Goal: Navigation & Orientation: Find specific page/section

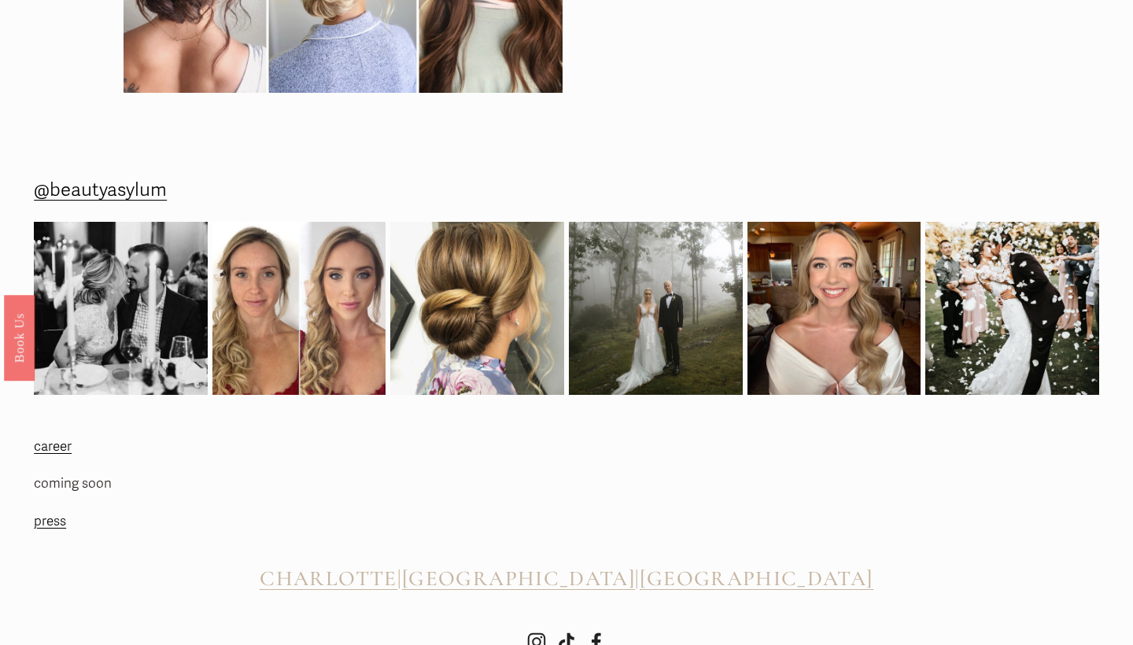
scroll to position [4765, 0]
click at [53, 511] on link "press" at bounding box center [50, 523] width 32 height 24
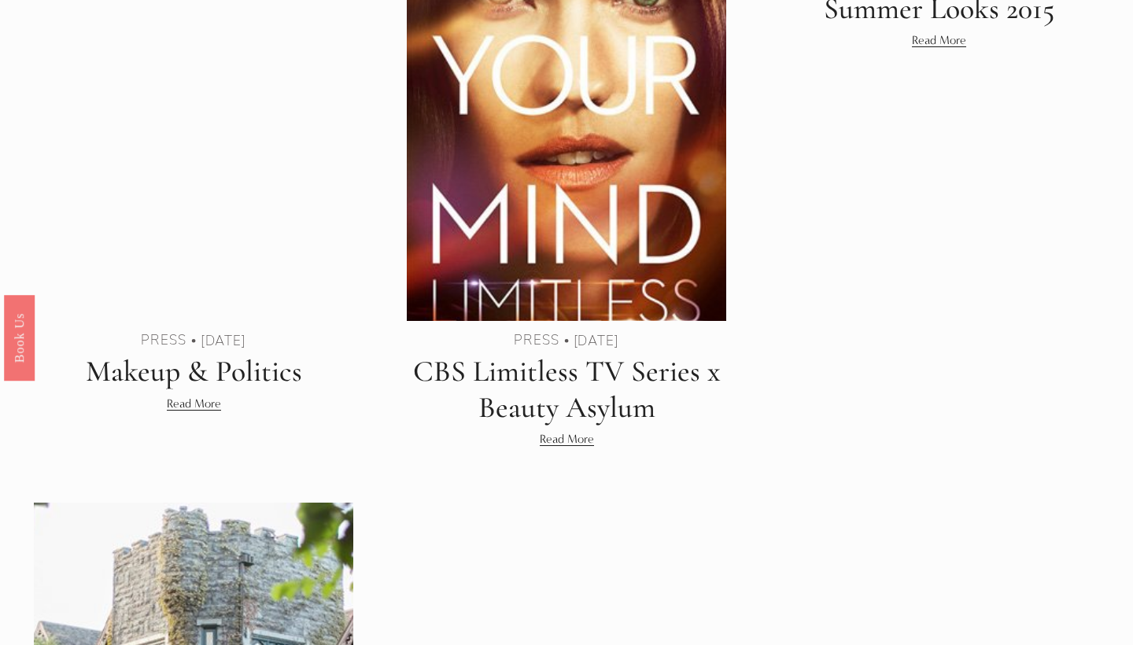
scroll to position [1226, 0]
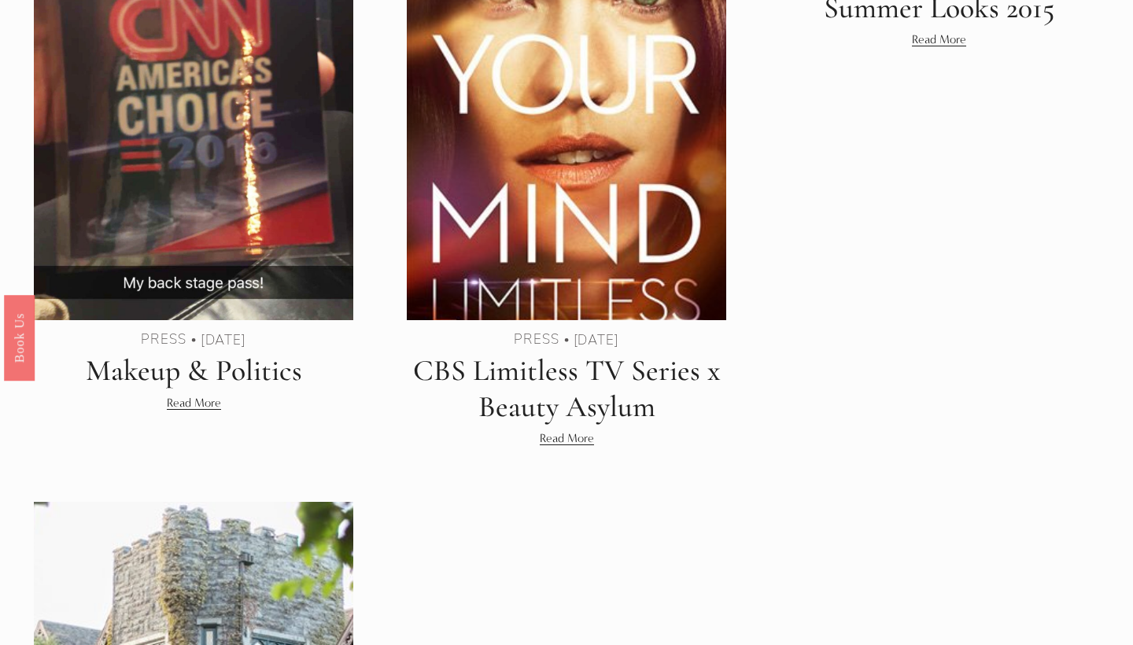
click at [531, 385] on link "CBS Limitless TV Series x Beauty Asylum" at bounding box center [567, 388] width 308 height 72
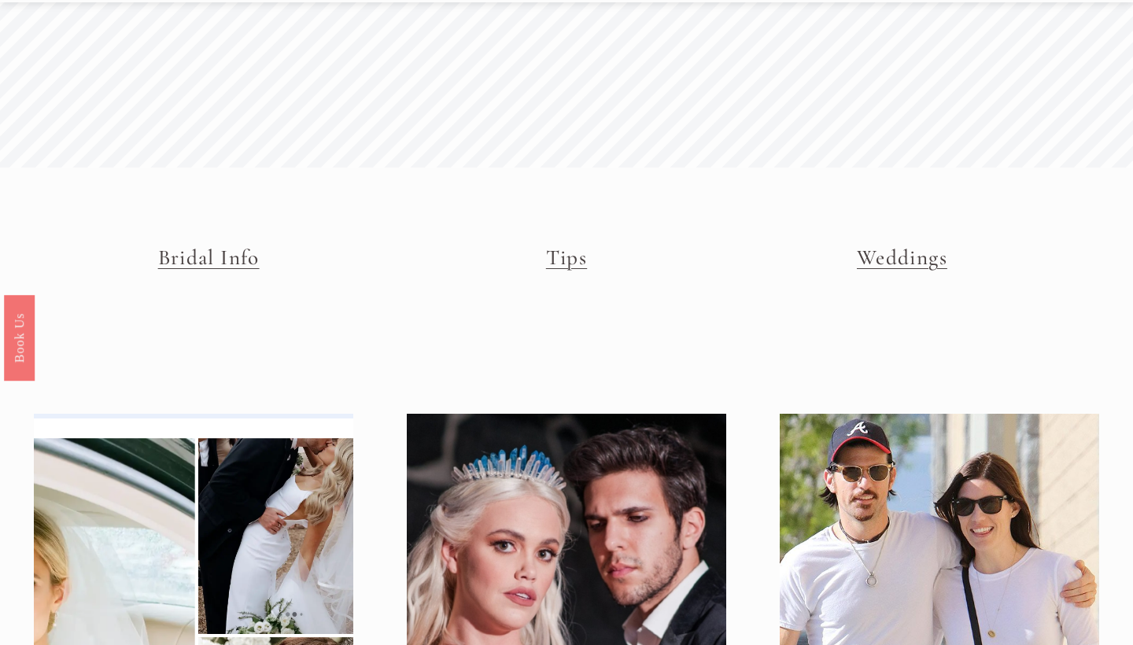
scroll to position [156, 0]
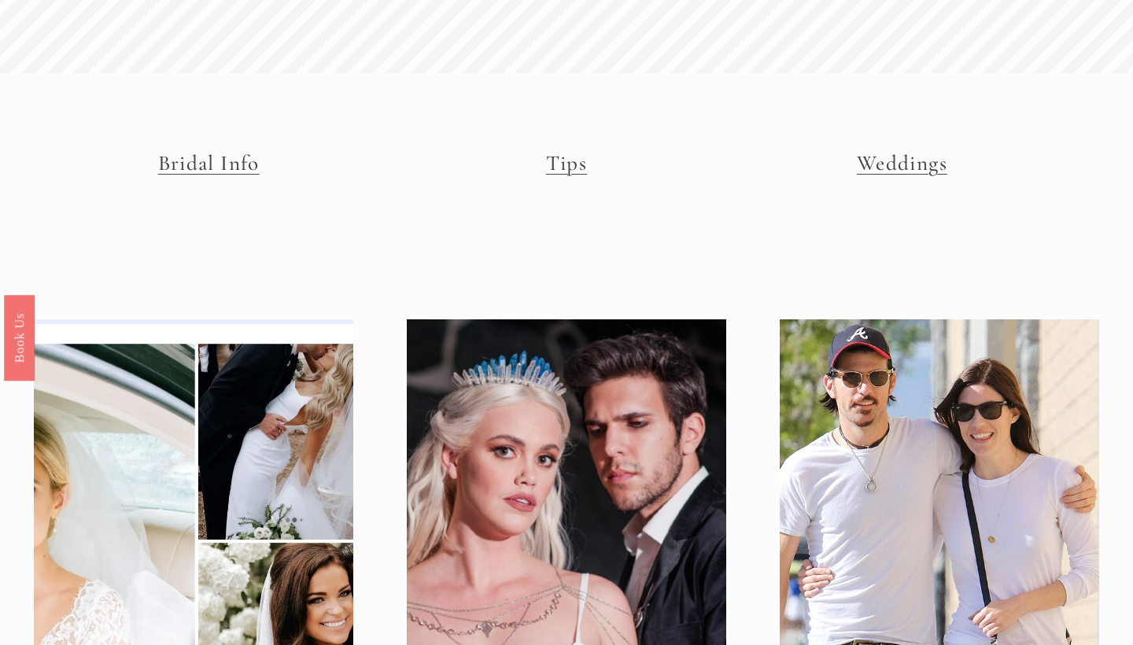
click at [563, 173] on link "Tips" at bounding box center [566, 163] width 41 height 26
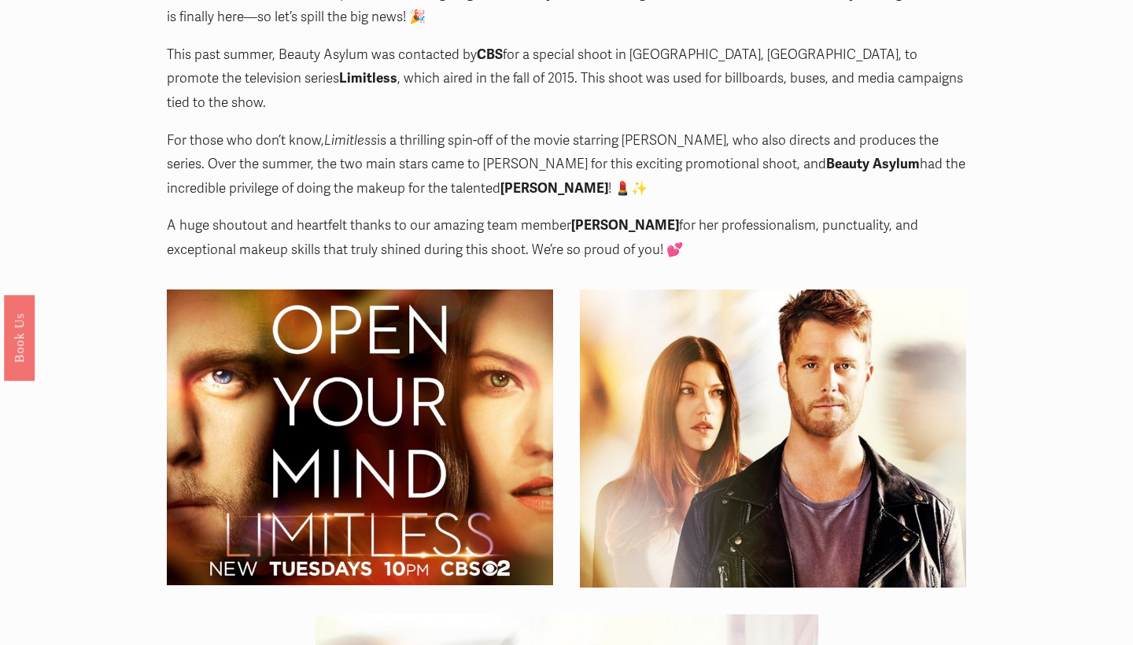
scroll to position [437, 0]
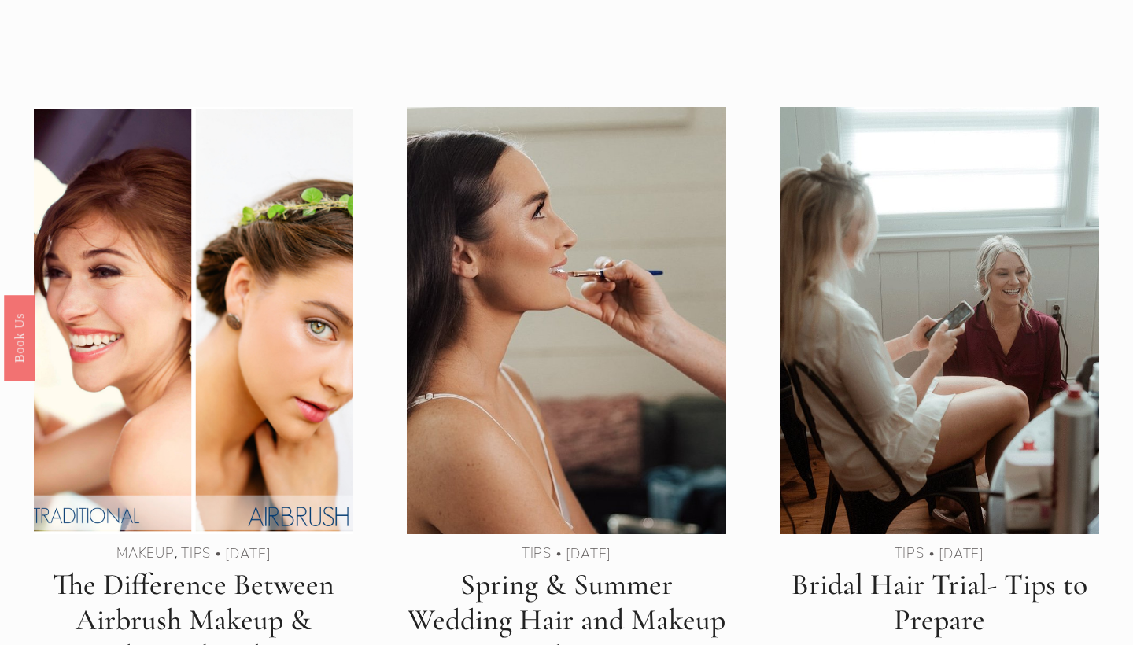
scroll to position [379, 0]
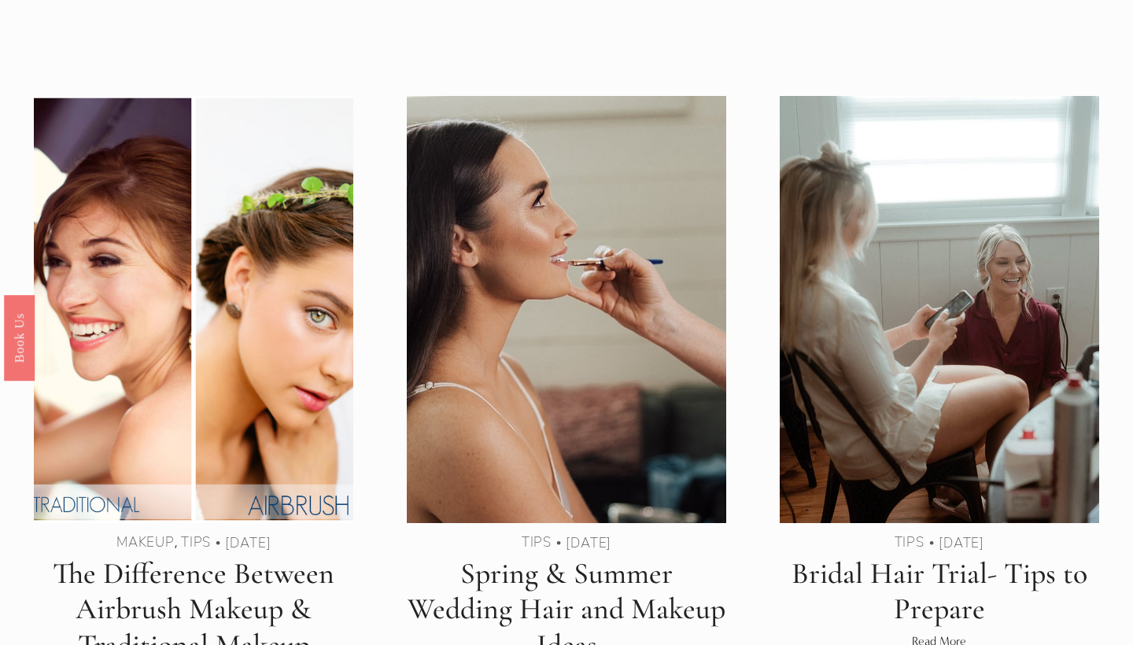
click at [242, 313] on img at bounding box center [193, 309] width 323 height 431
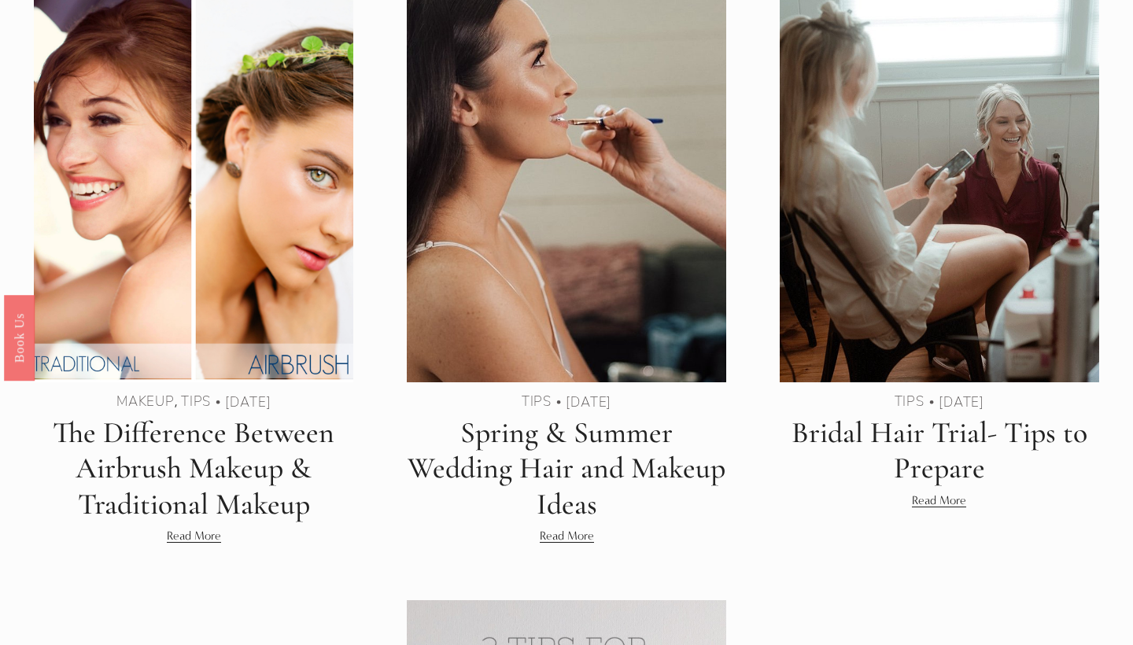
scroll to position [522, 0]
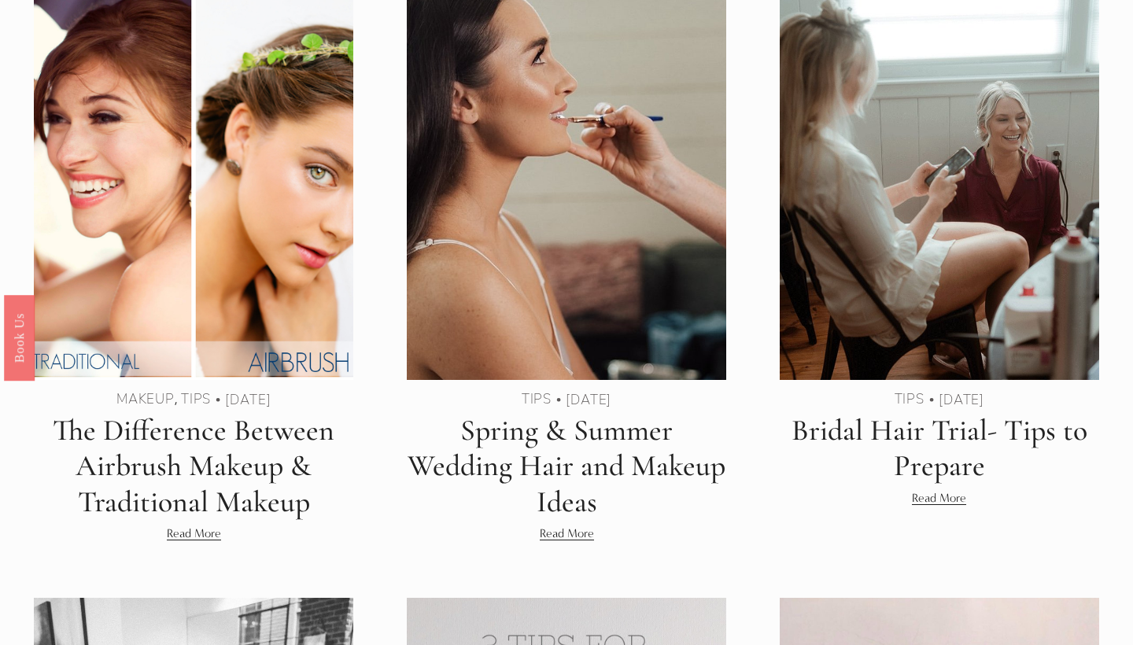
click at [643, 271] on img at bounding box center [566, 166] width 323 height 431
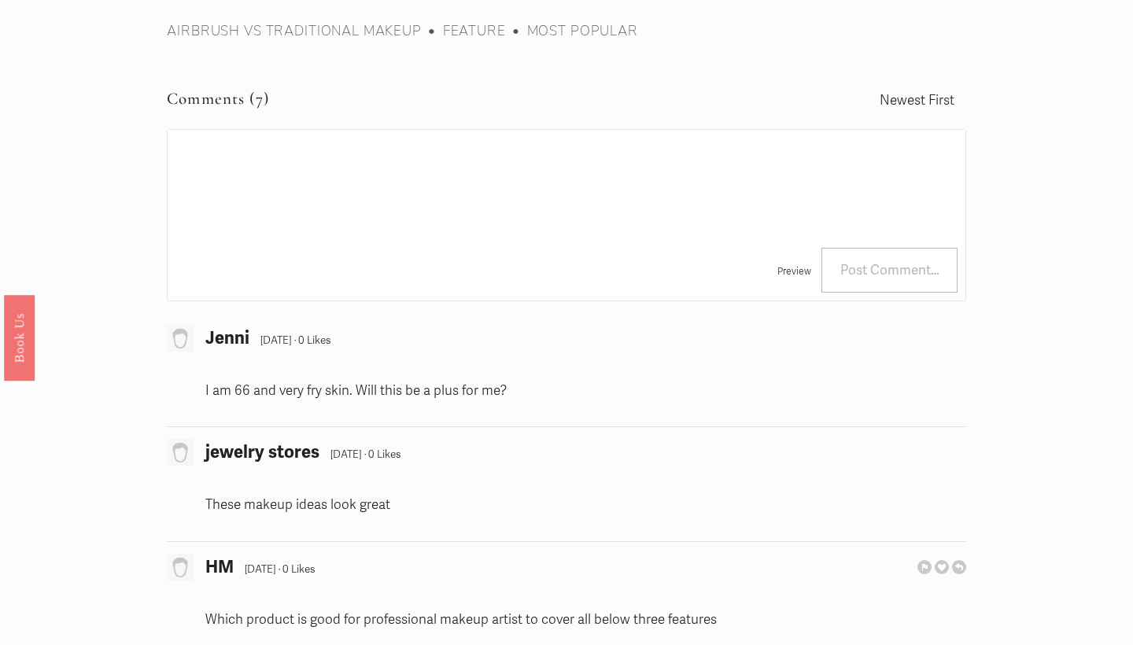
scroll to position [6719, 0]
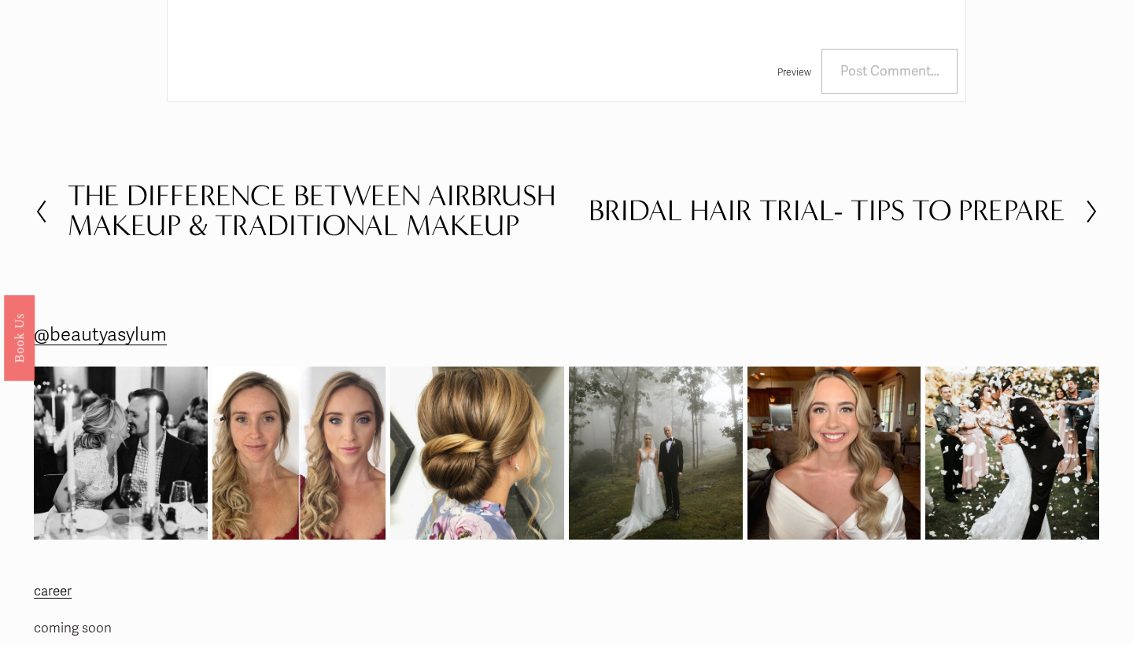
scroll to position [3340, 0]
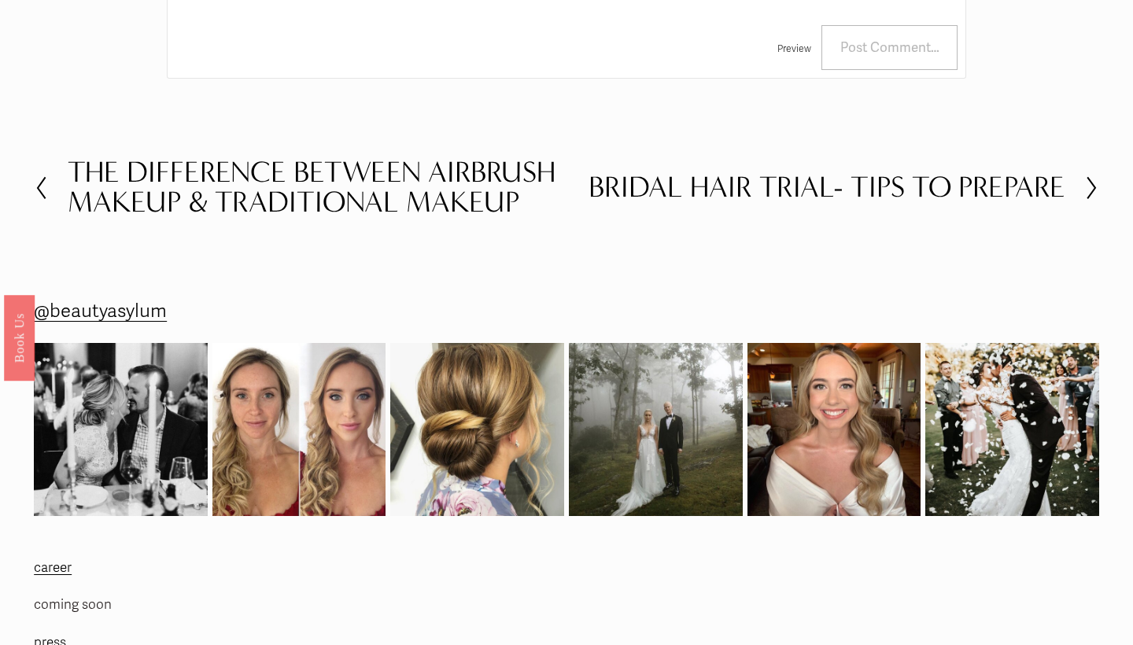
click at [94, 593] on p "coming soon" at bounding box center [164, 605] width 260 height 24
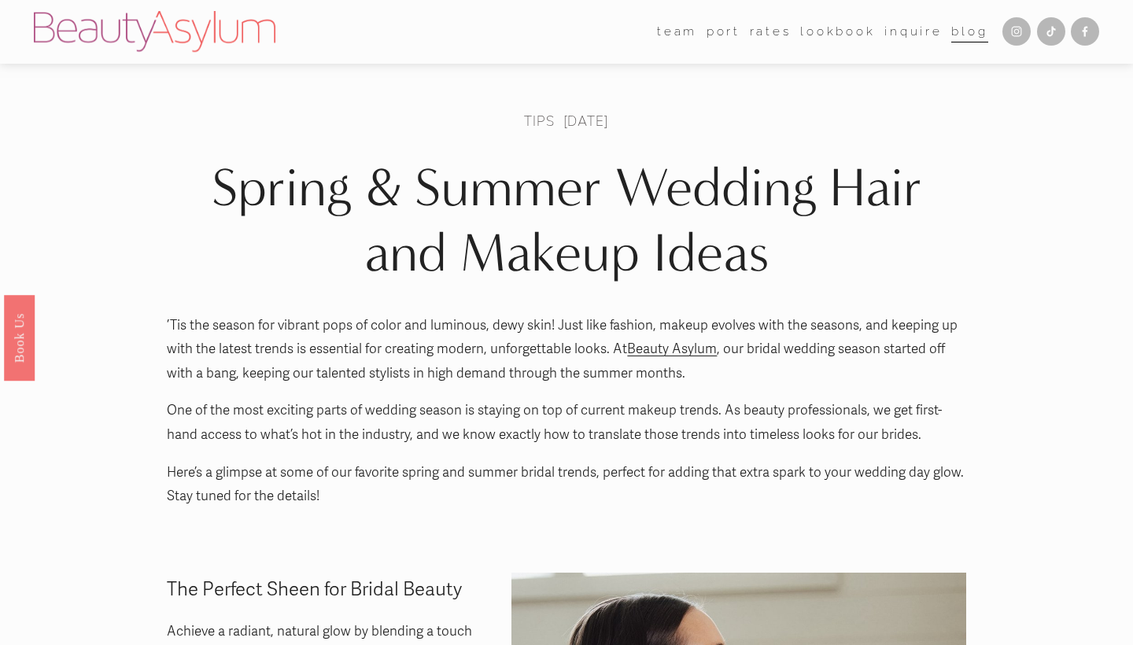
scroll to position [0, 0]
click at [725, 31] on link "port" at bounding box center [723, 32] width 34 height 24
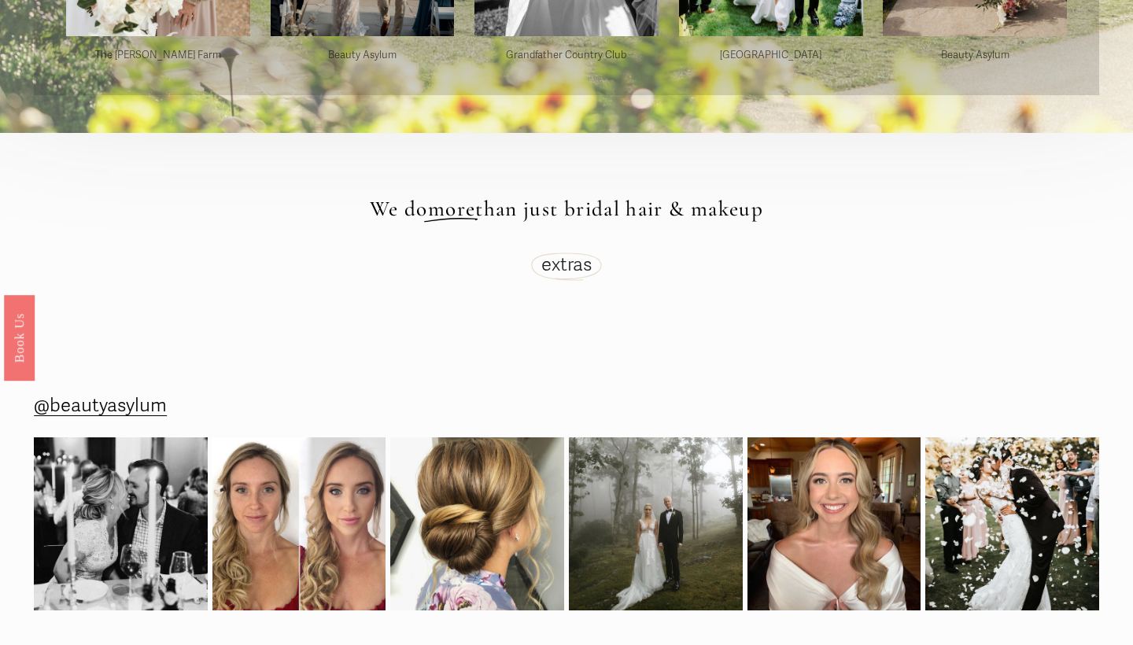
scroll to position [4232, 0]
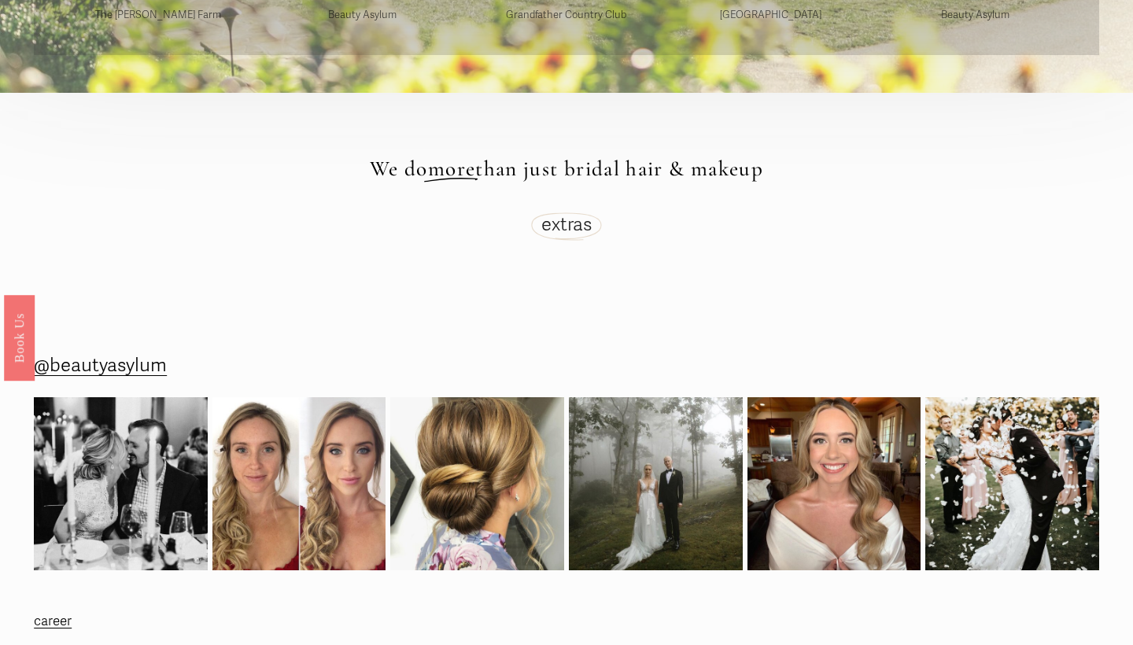
click at [571, 221] on link "extras" at bounding box center [566, 224] width 50 height 23
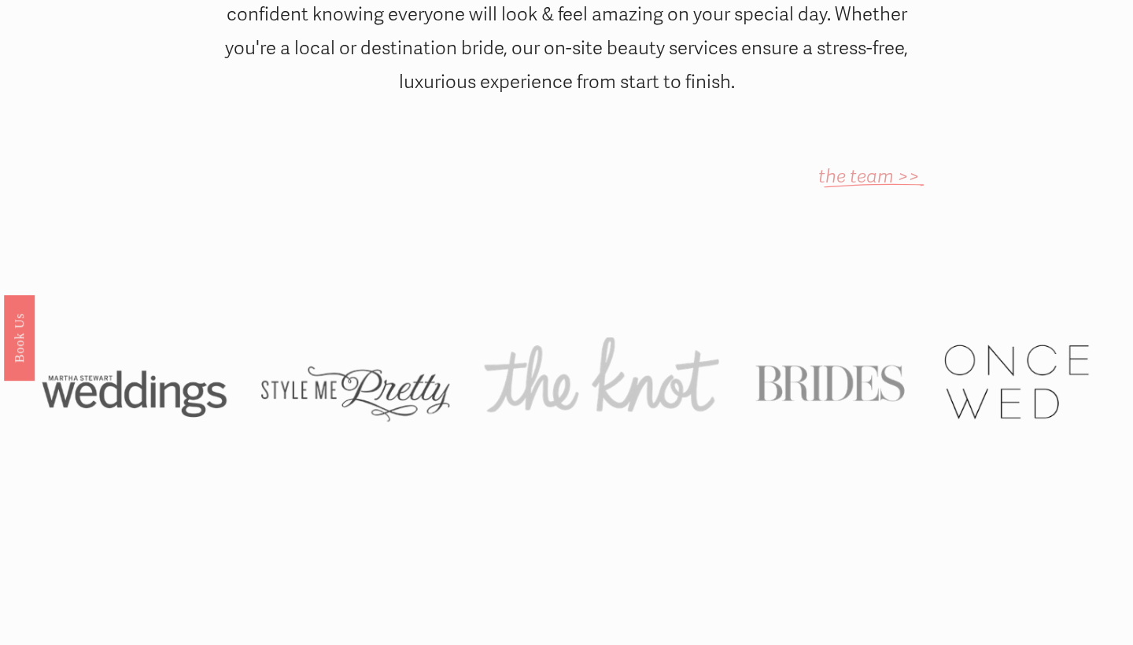
scroll to position [1038, 0]
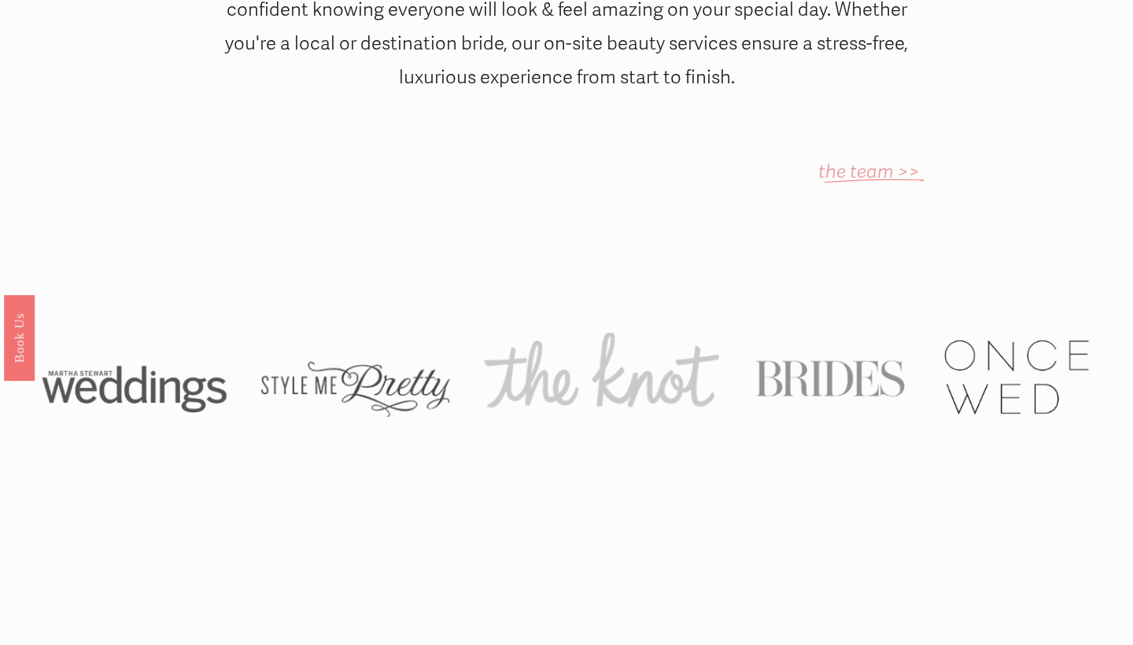
click at [839, 160] on em "the team >>" at bounding box center [868, 171] width 101 height 23
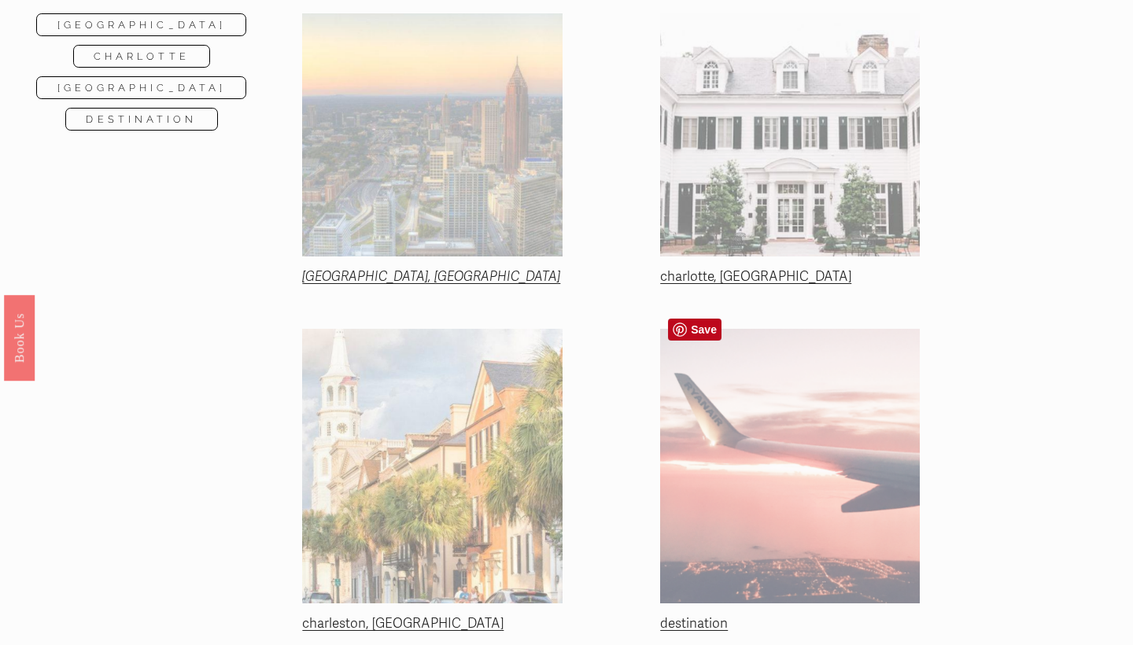
scroll to position [290, 0]
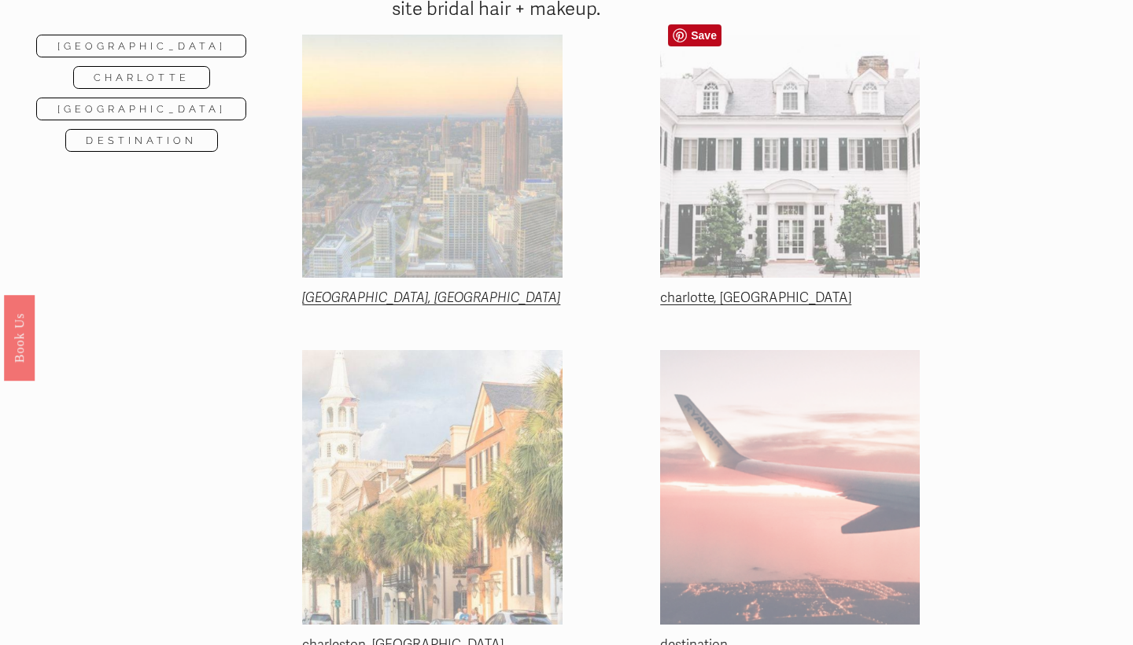
click at [748, 181] on div at bounding box center [790, 157] width 260 height 244
